Goal: Check status: Check status

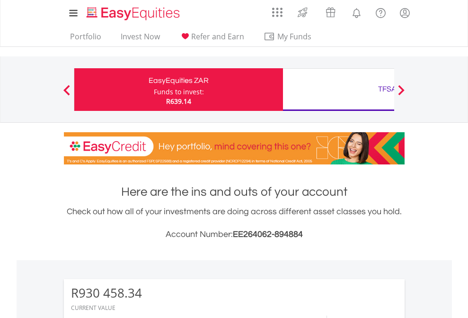
scroll to position [91, 149]
click at [154, 89] on div "Funds to invest:" at bounding box center [179, 91] width 50 height 9
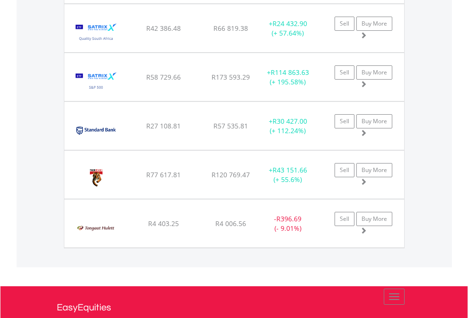
scroll to position [91, 149]
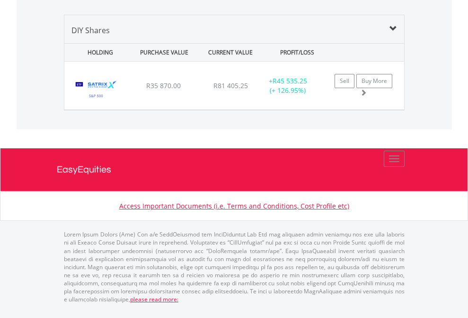
scroll to position [91, 149]
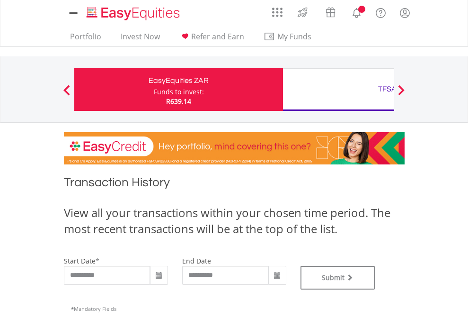
type input "**********"
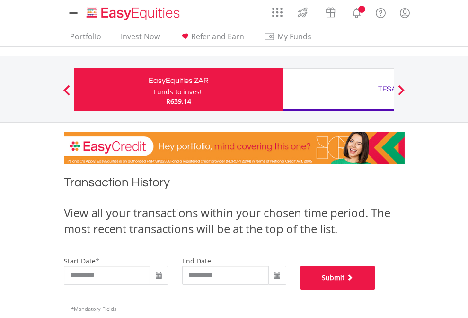
click at [375, 289] on button "Submit" at bounding box center [338, 278] width 75 height 24
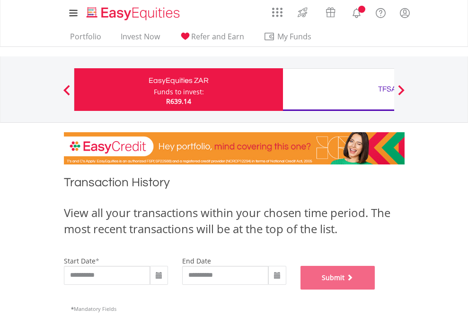
scroll to position [384, 0]
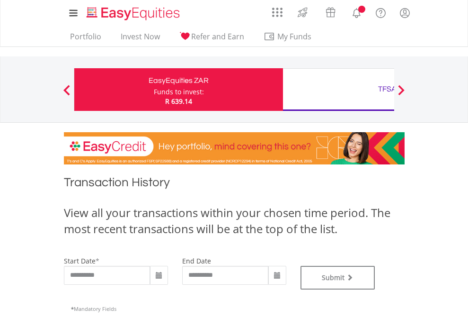
click at [338, 89] on div "TFSA" at bounding box center [387, 88] width 197 height 13
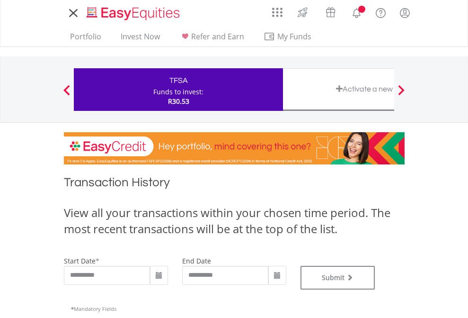
type input "**********"
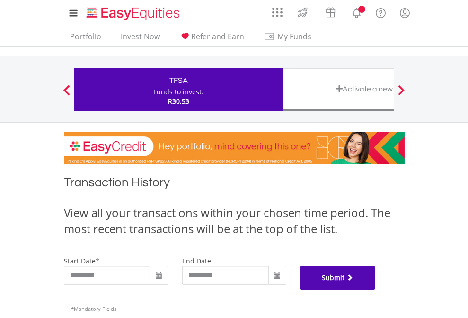
click at [375, 289] on button "Submit" at bounding box center [338, 278] width 75 height 24
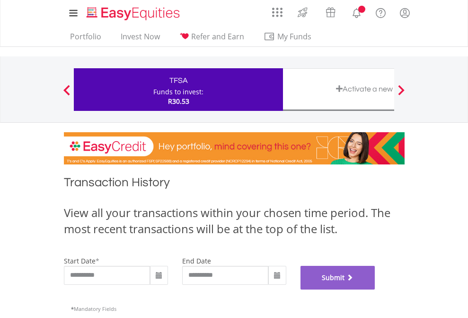
scroll to position [384, 0]
